Goal: Check status: Check status

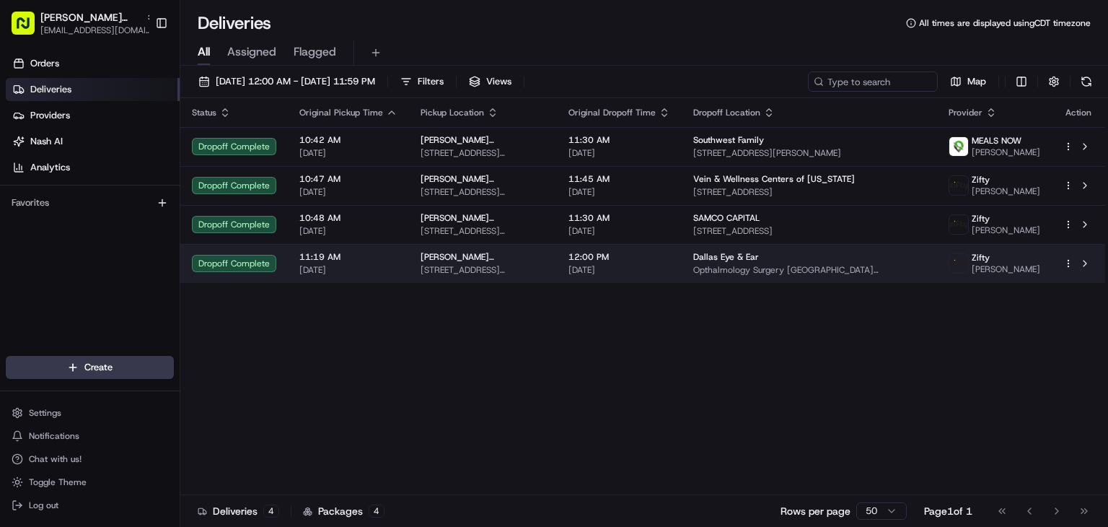
click at [409, 260] on td "[PERSON_NAME][GEOGRAPHIC_DATA] [STREET_ADDRESS][PERSON_NAME]" at bounding box center [483, 263] width 148 height 39
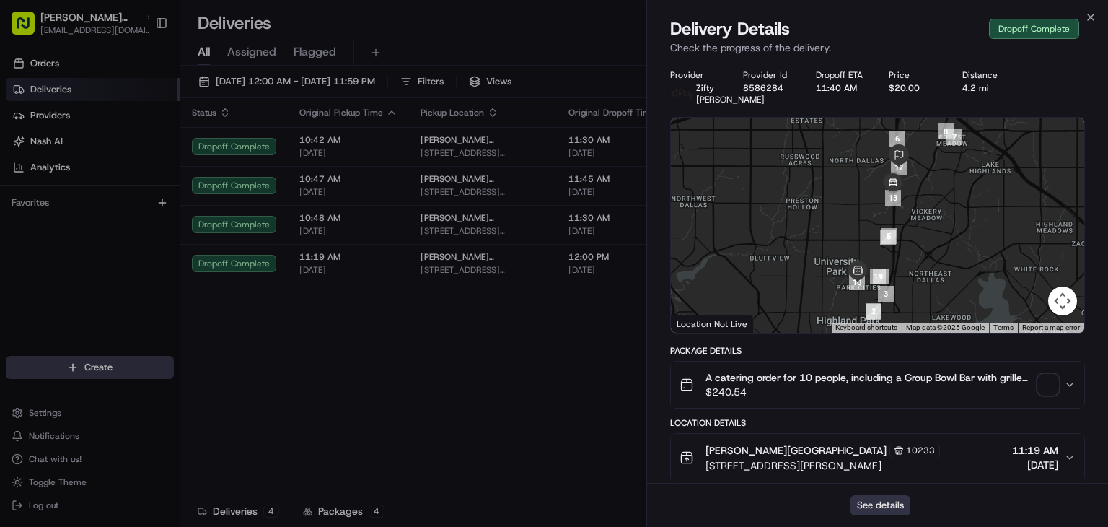
click at [884, 499] on button "See details" at bounding box center [881, 505] width 60 height 20
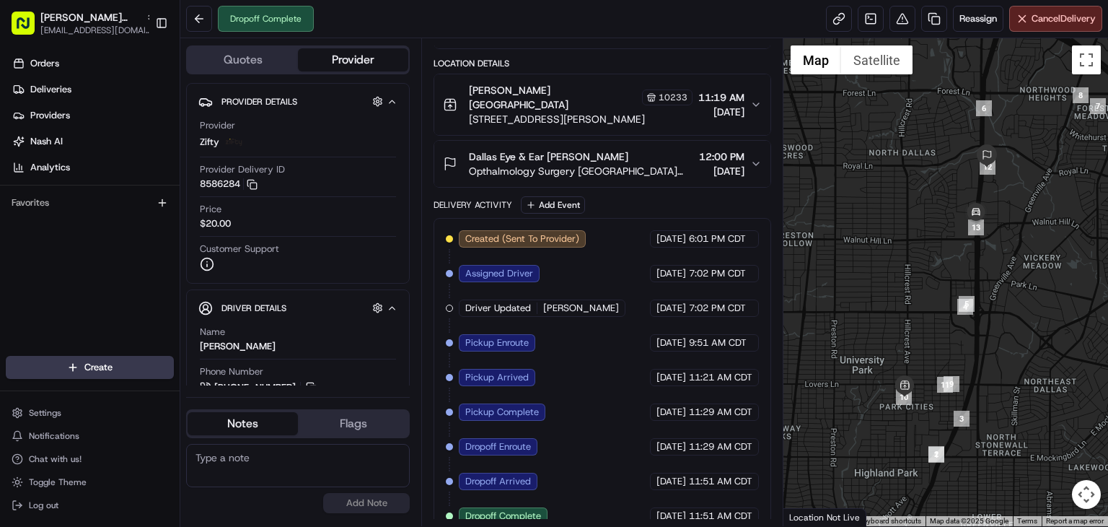
click at [577, 164] on span "Opthalmology Surgery [GEOGRAPHIC_DATA][STREET_ADDRESS][GEOGRAPHIC_DATA]" at bounding box center [581, 171] width 224 height 14
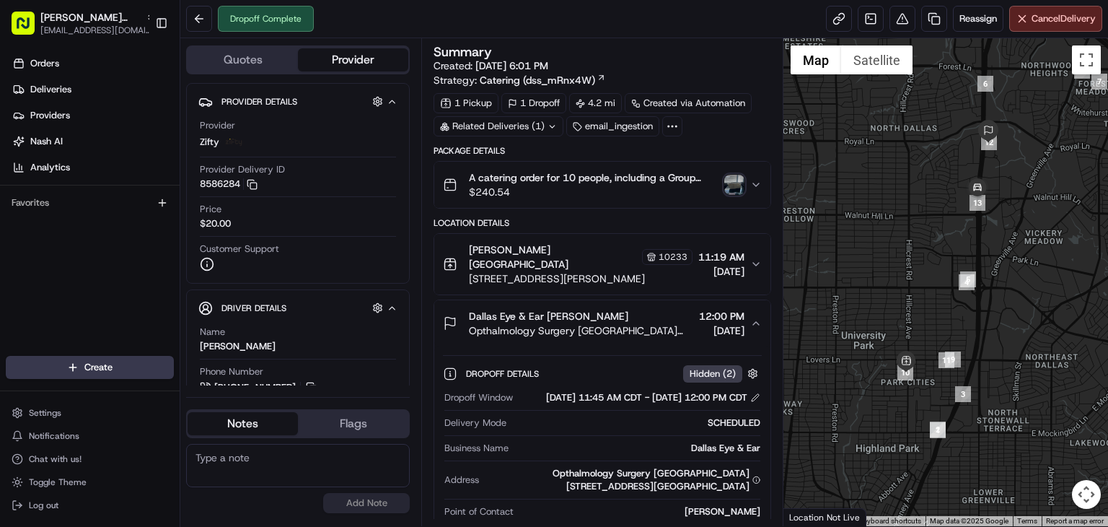
click at [740, 195] on div "A catering order for 10 people, including a Group Bowl Bar with grilled chicken…" at bounding box center [596, 184] width 307 height 29
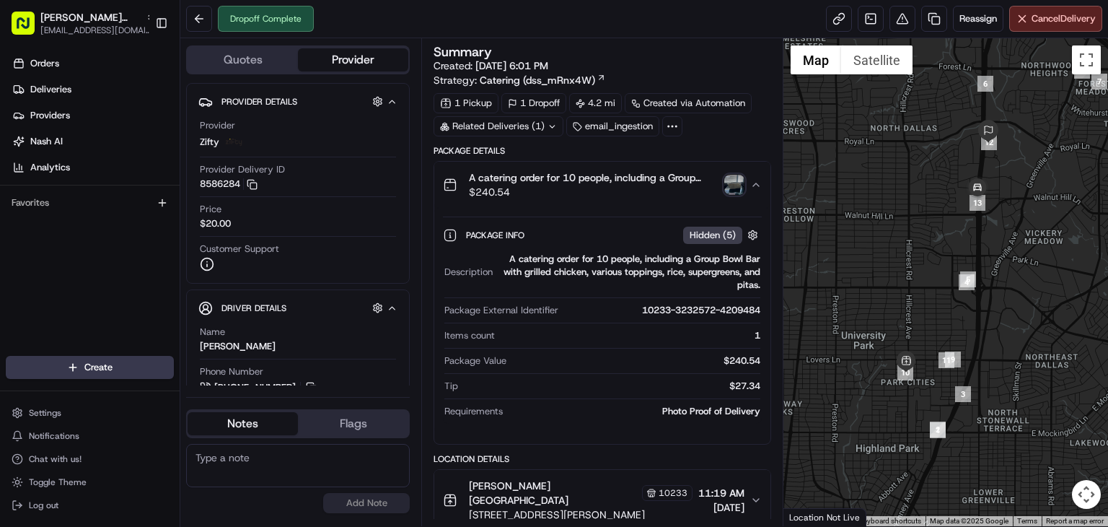
click at [740, 195] on div "A catering order for 10 people, including a Group Bowl Bar with grilled chicken…" at bounding box center [596, 184] width 307 height 29
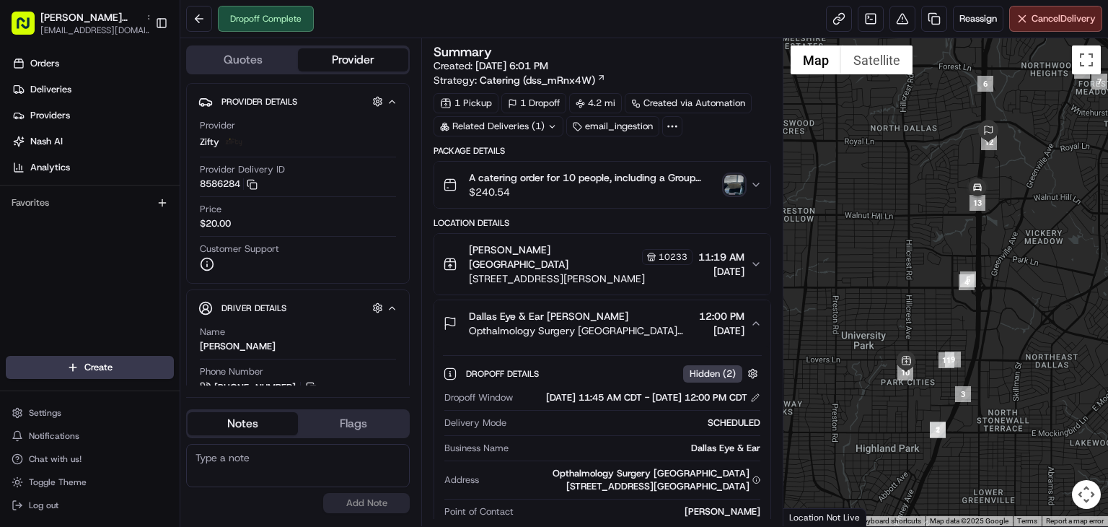
click at [737, 188] on img "button" at bounding box center [734, 185] width 20 height 20
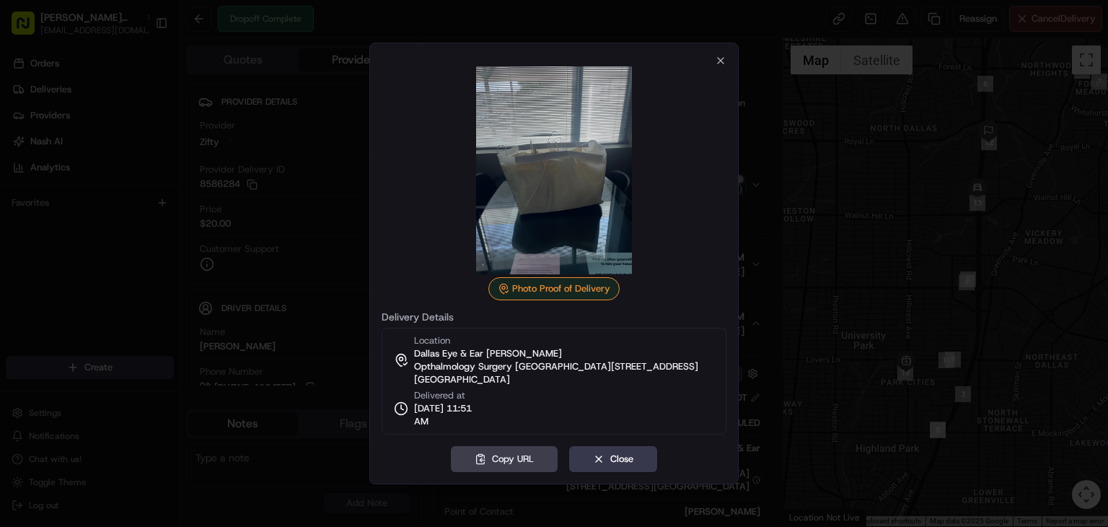
click at [582, 290] on div "Photo Proof of Delivery" at bounding box center [553, 288] width 131 height 23
click at [542, 258] on img at bounding box center [554, 170] width 208 height 208
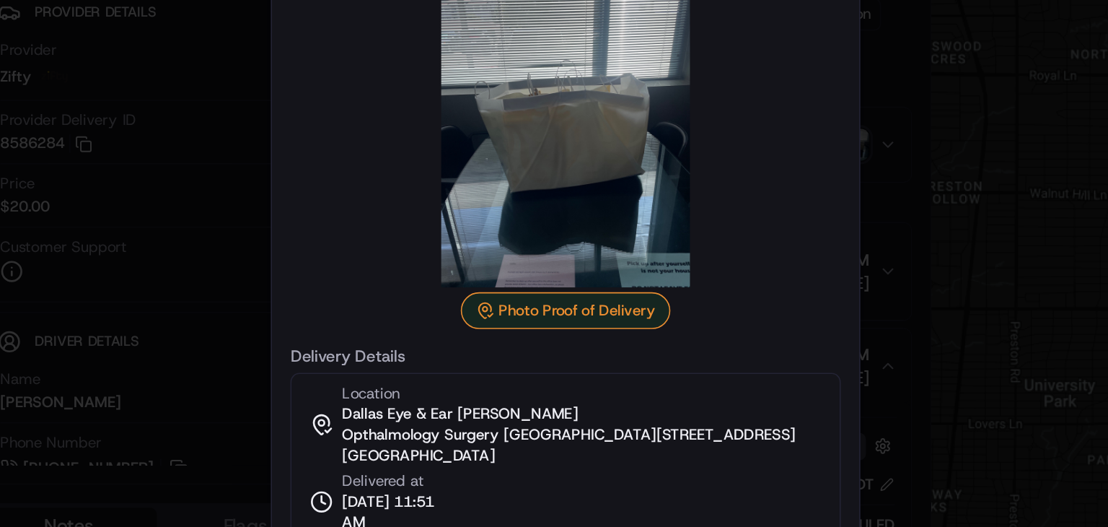
click at [589, 229] on img at bounding box center [554, 170] width 208 height 208
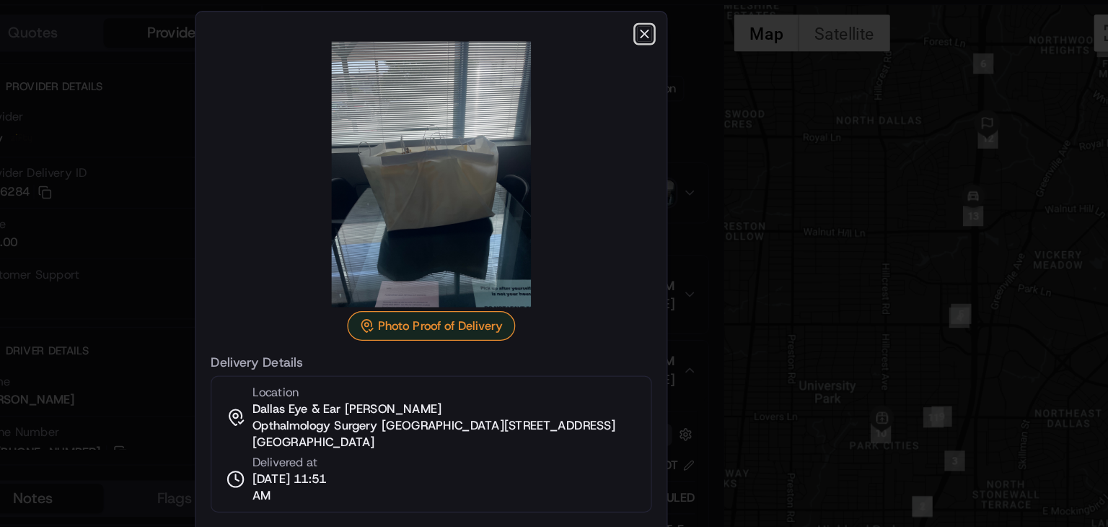
click at [717, 56] on icon "button" at bounding box center [721, 61] width 12 height 12
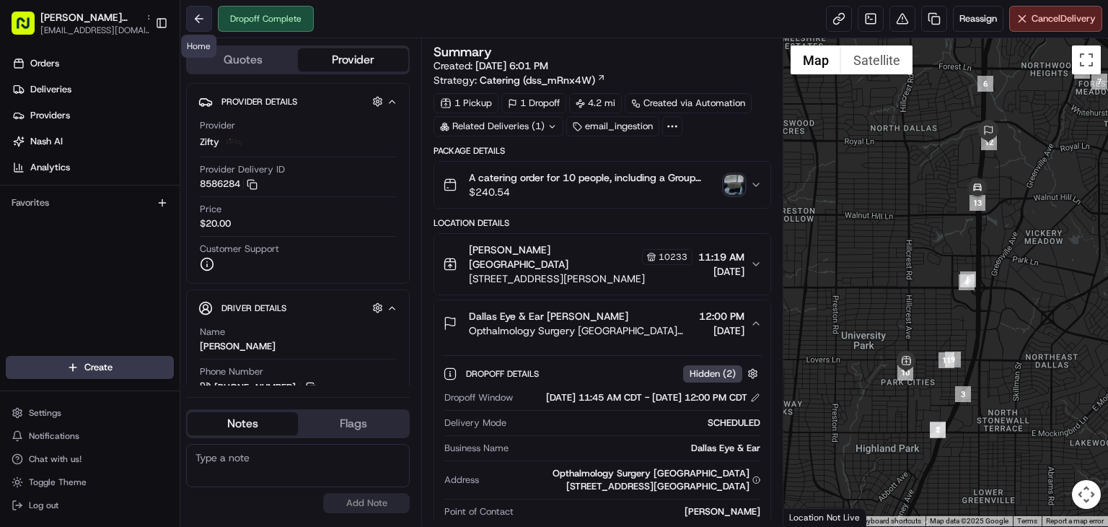
click at [204, 27] on button at bounding box center [199, 19] width 26 height 26
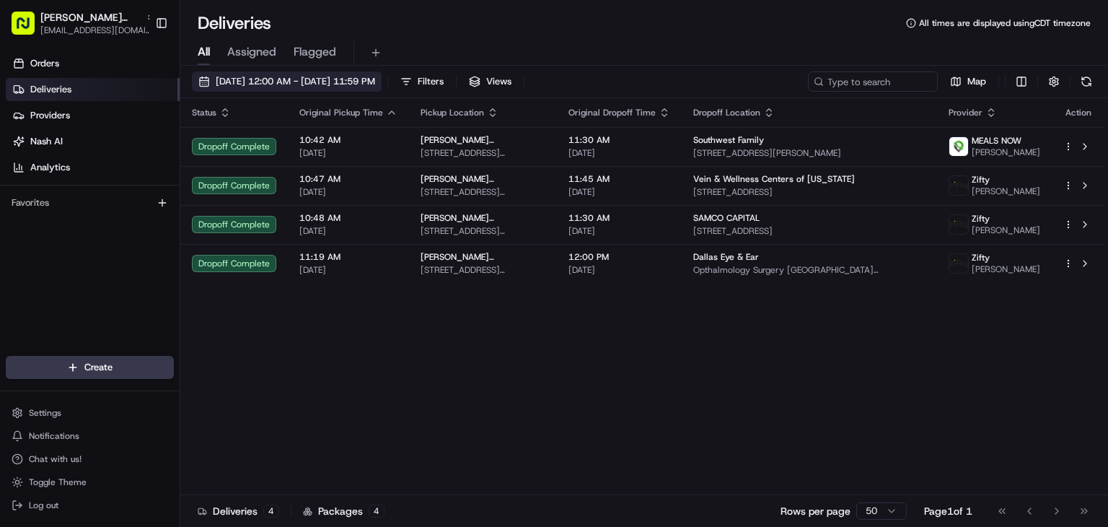
click at [375, 84] on span "[DATE] 12:00 AM - [DATE] 11:59 PM" at bounding box center [295, 81] width 159 height 13
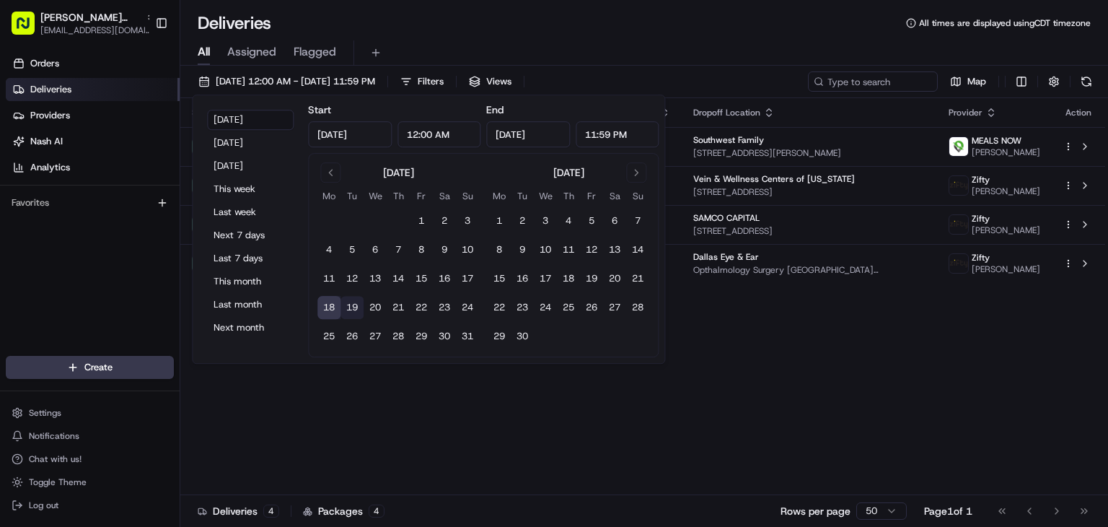
click at [361, 305] on button "19" at bounding box center [352, 307] width 23 height 23
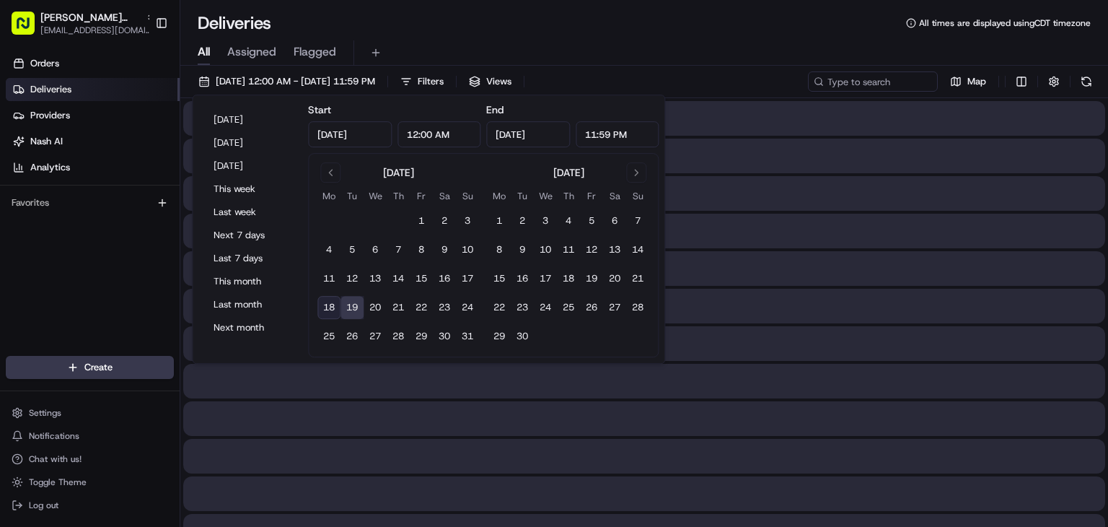
type input "Aug 19, 2025"
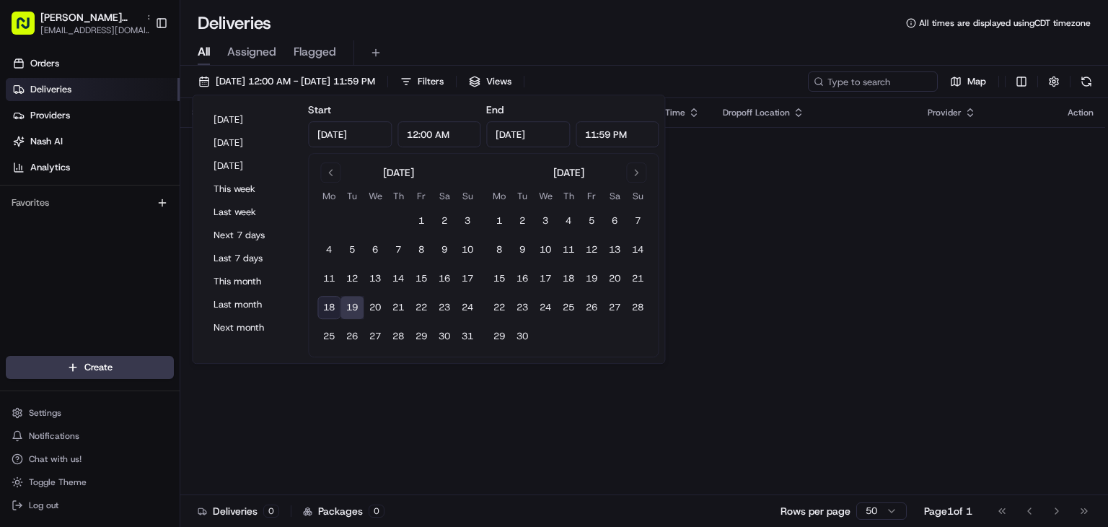
click at [449, 436] on div "Status Original Pickup Time Pickup Location Original Dropoff Time Dropoff Locat…" at bounding box center [642, 296] width 925 height 397
